Goal: Transaction & Acquisition: Purchase product/service

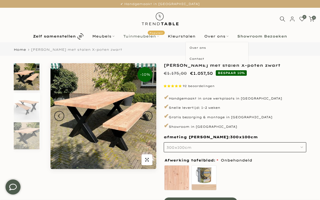
click at [139, 38] on link "Tuinmeubelen Populair" at bounding box center [141, 36] width 45 height 6
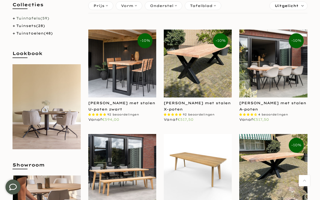
click at [47, 19] on span "(59)" at bounding box center [44, 18] width 9 height 5
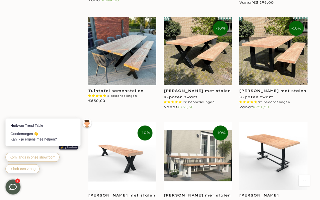
scroll to position [541, 0]
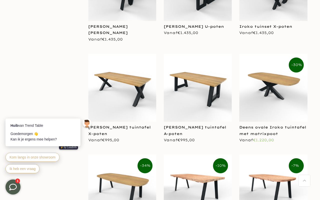
scroll to position [1657, 0]
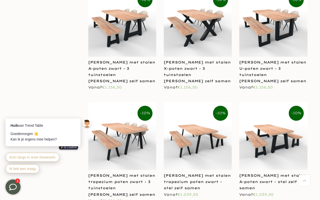
scroll to position [1869, 0]
